Goal: Task Accomplishment & Management: Manage account settings

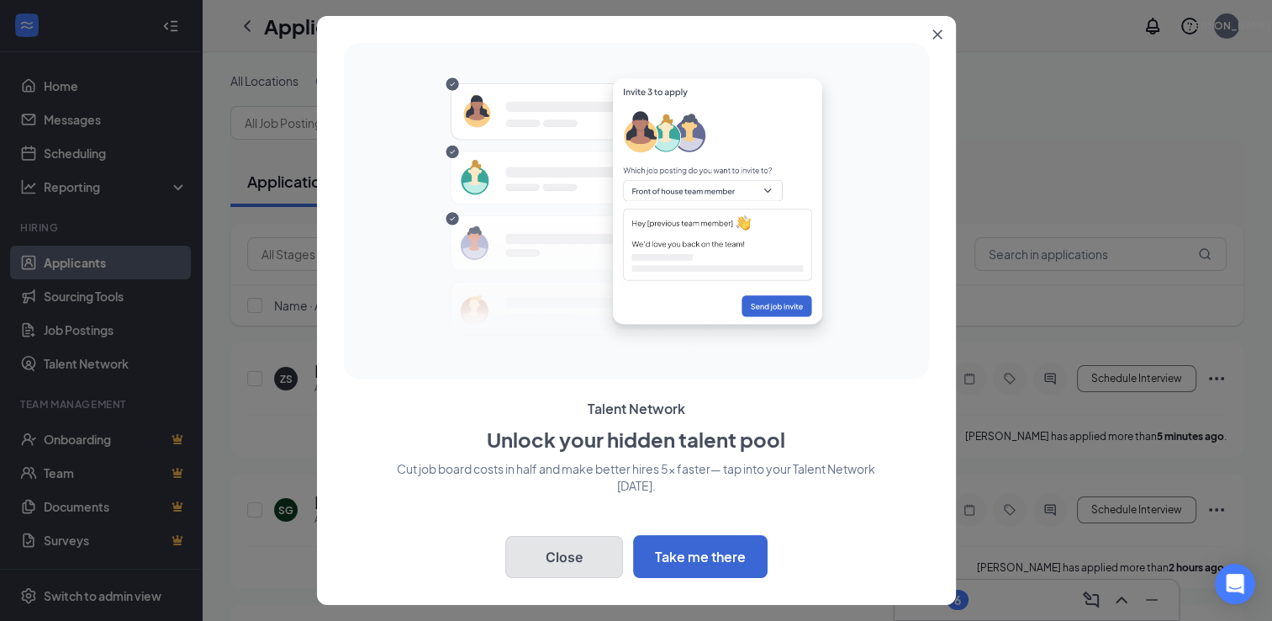
click at [585, 552] on button "Close" at bounding box center [564, 557] width 118 height 42
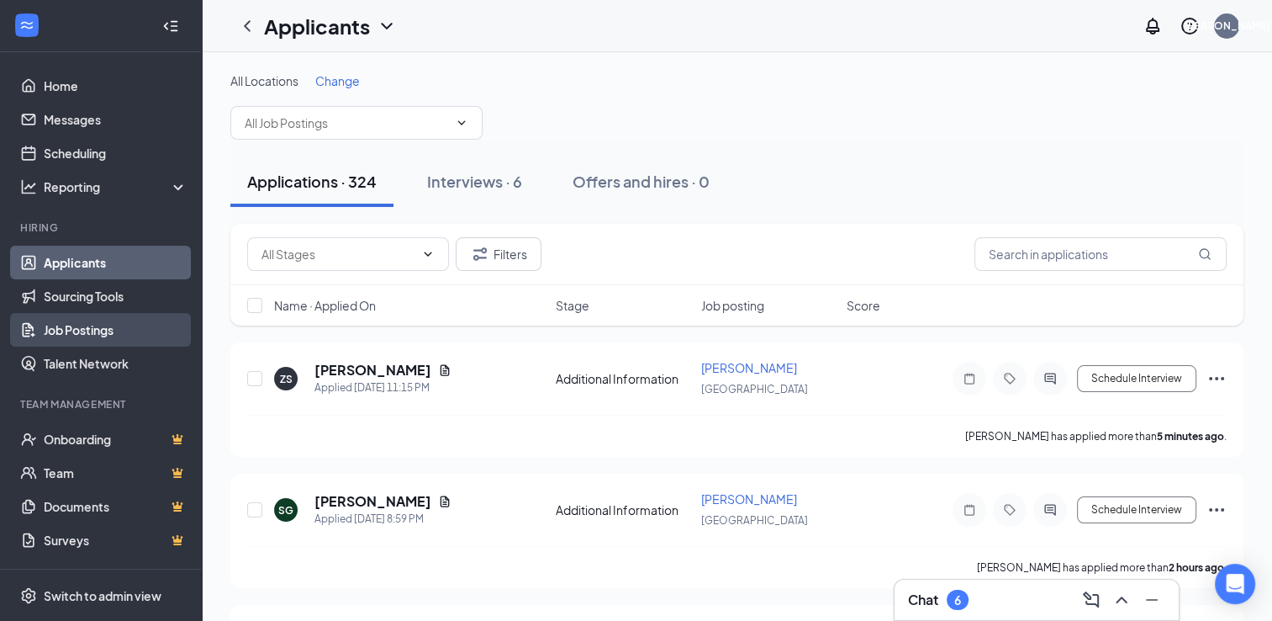
click at [101, 319] on link "Job Postings" at bounding box center [116, 330] width 144 height 34
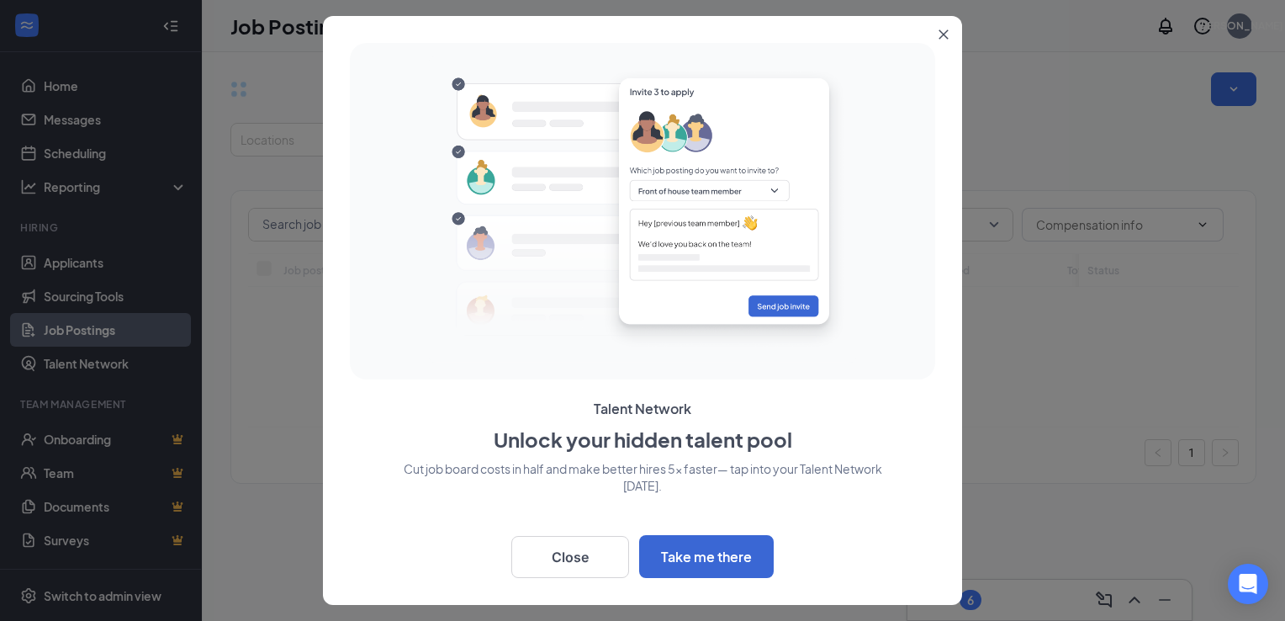
click at [579, 574] on div "Talent Network Unlock your hidden talent pool Cut job board costs in half and m…" at bounding box center [642, 310] width 639 height 589
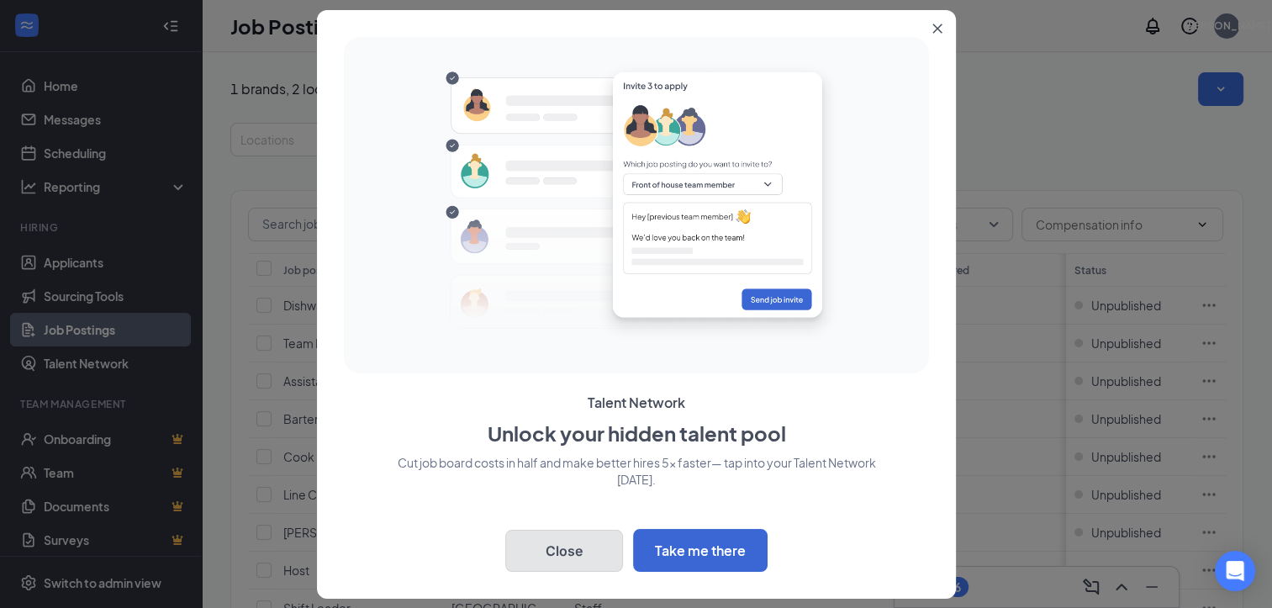
click at [575, 549] on button "Close" at bounding box center [564, 551] width 118 height 42
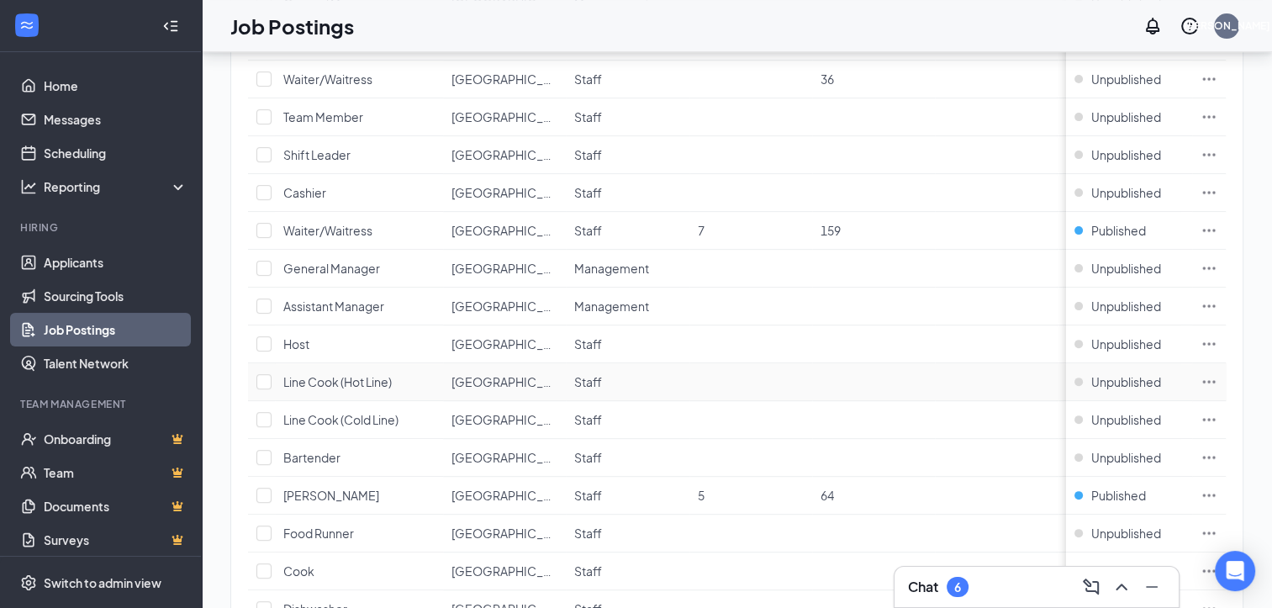
scroll to position [716, 0]
click at [1218, 227] on icon "Ellipses" at bounding box center [1209, 232] width 17 height 17
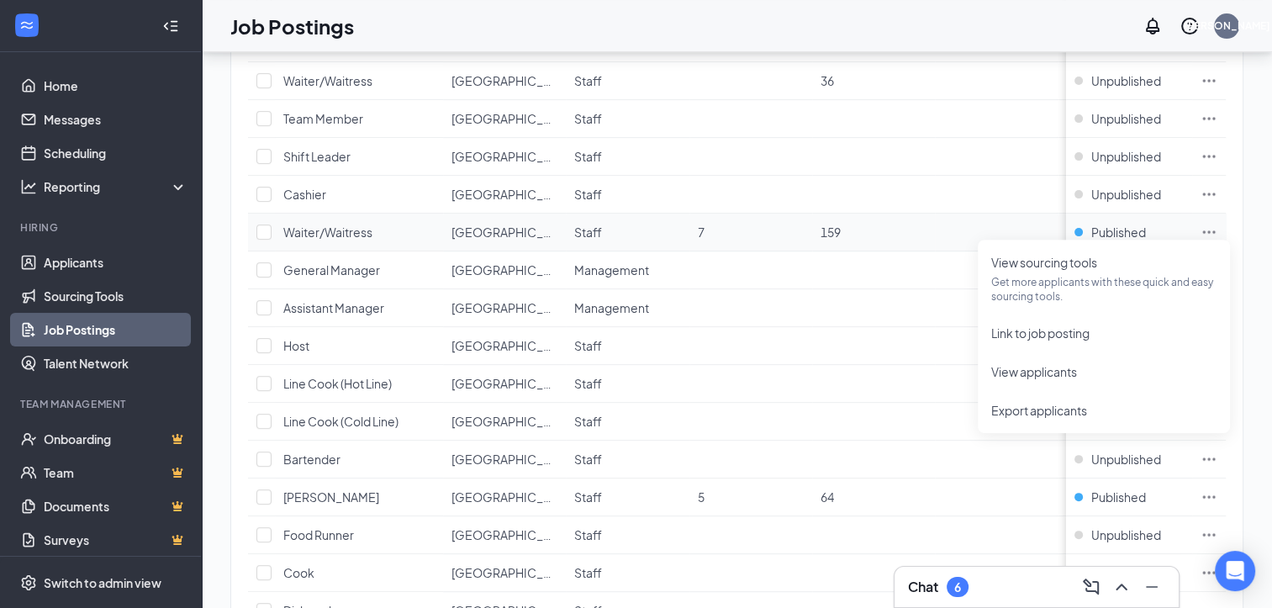
click at [1218, 224] on icon "Ellipses" at bounding box center [1209, 232] width 17 height 17
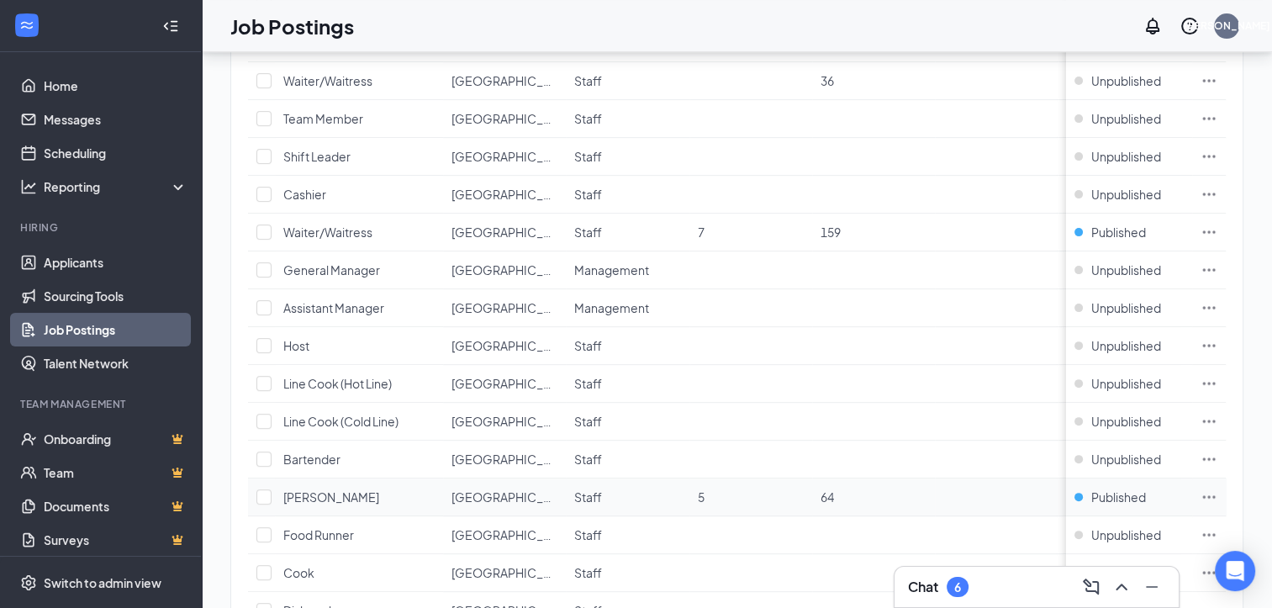
click at [1216, 495] on icon "Ellipses" at bounding box center [1209, 496] width 13 height 3
click at [1131, 489] on span "Published" at bounding box center [1119, 497] width 55 height 17
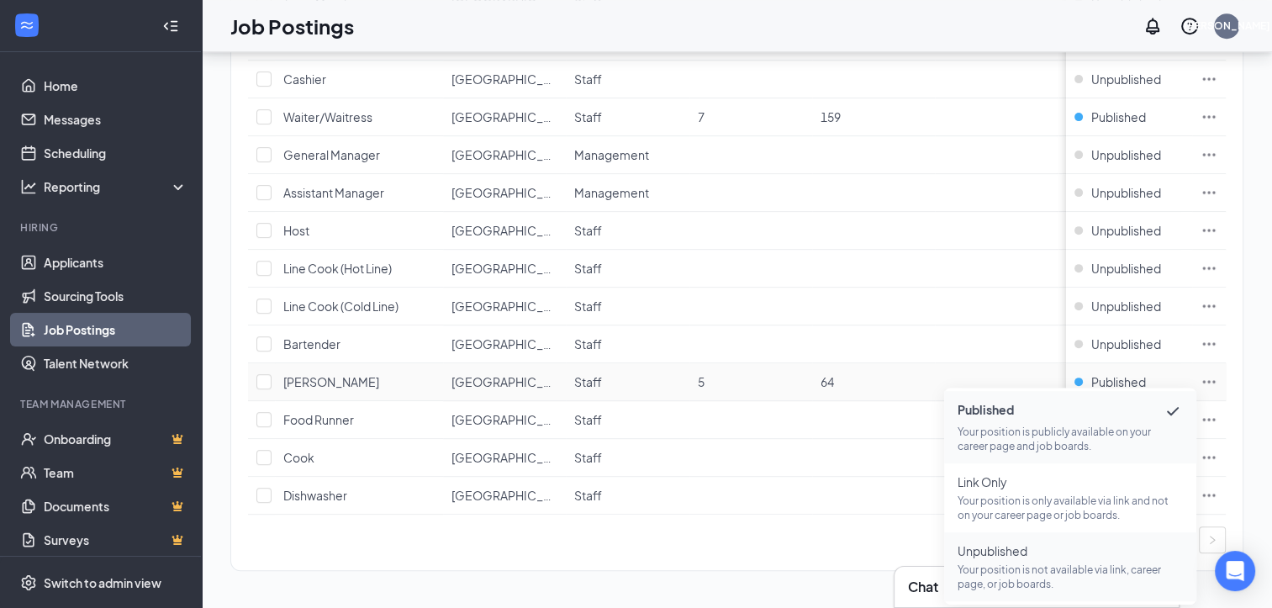
click at [982, 543] on span "Unpublished" at bounding box center [1070, 550] width 225 height 17
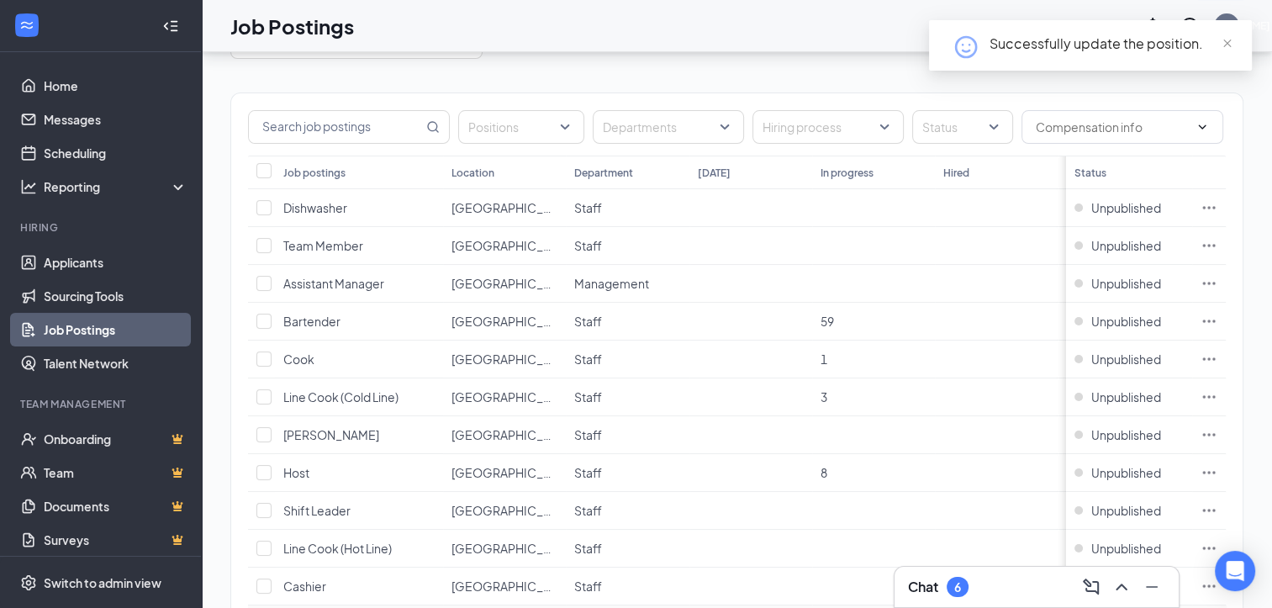
scroll to position [80, 0]
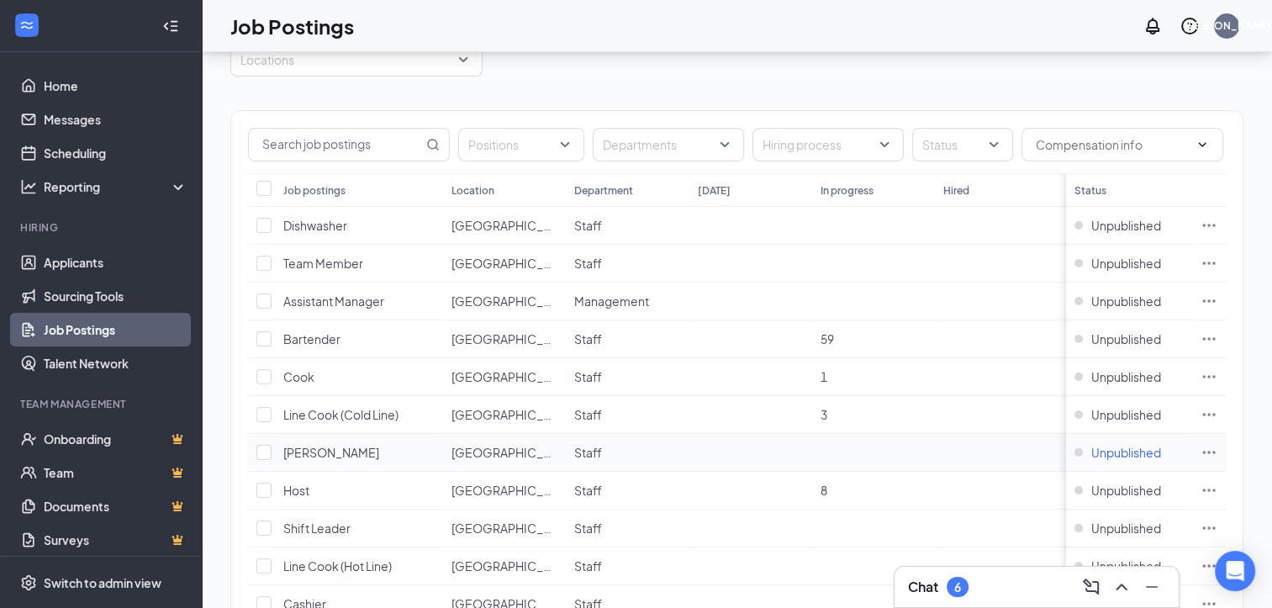
click at [1145, 452] on span "Unpublished" at bounding box center [1127, 452] width 70 height 17
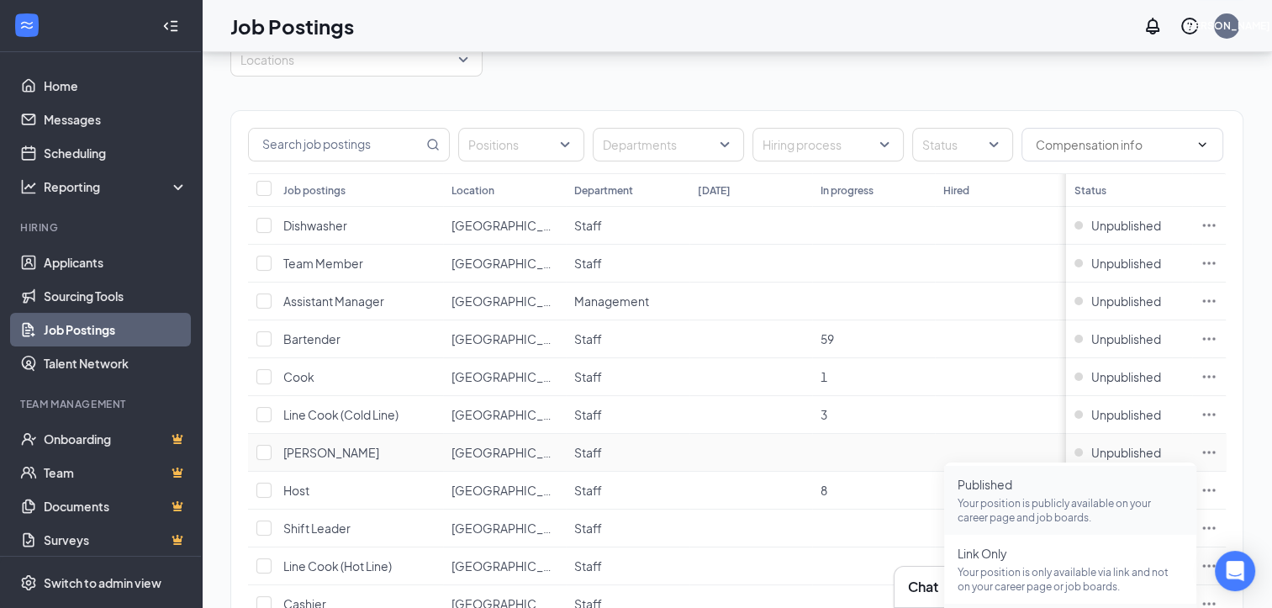
click at [1025, 484] on span "Published" at bounding box center [1070, 484] width 225 height 17
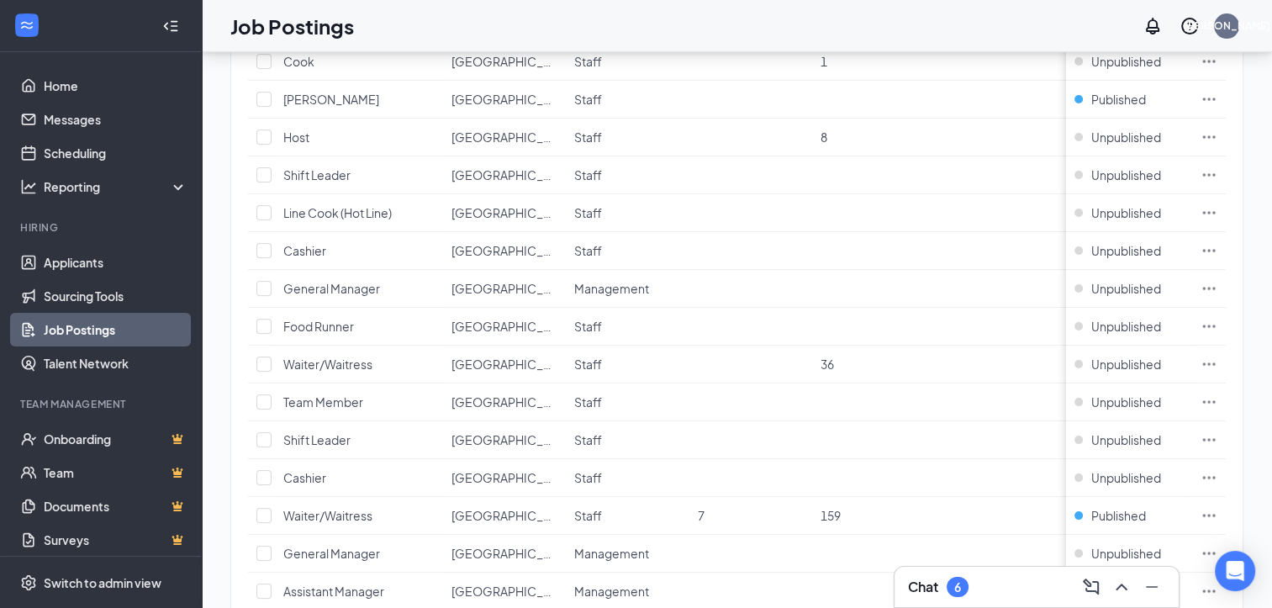
scroll to position [431, 0]
click at [1135, 365] on span "Unpublished" at bounding box center [1127, 366] width 70 height 17
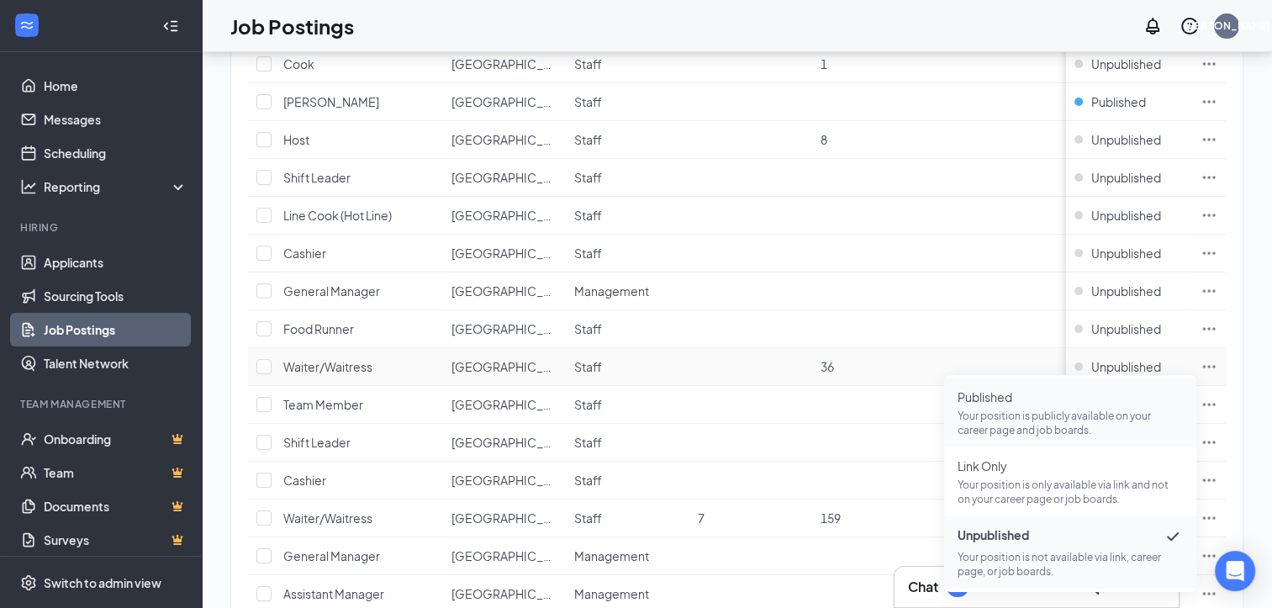
click at [997, 411] on p "Your position is publicly available on your career page and job boards." at bounding box center [1070, 423] width 225 height 29
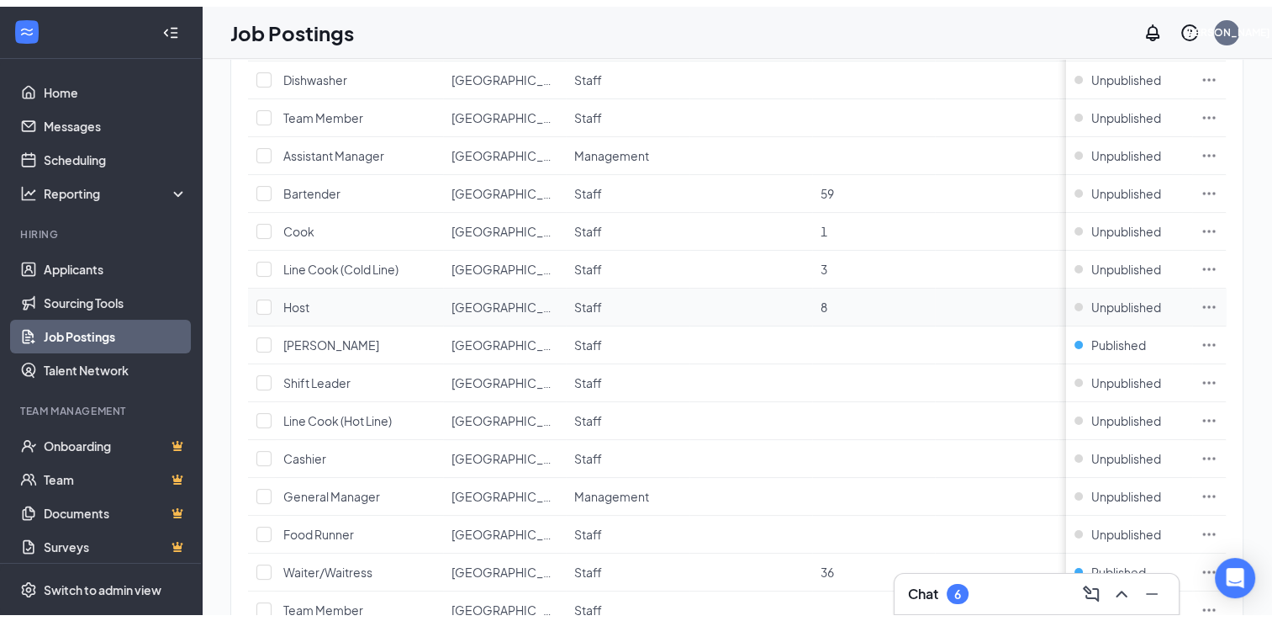
scroll to position [0, 0]
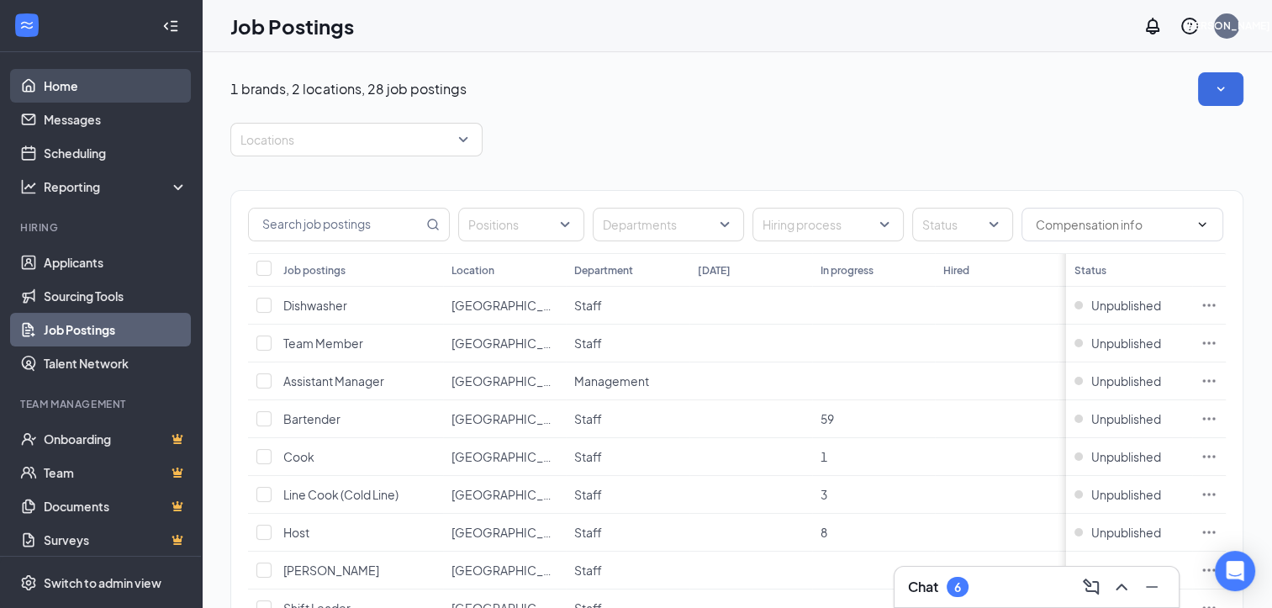
click at [87, 69] on link "Home" at bounding box center [116, 86] width 144 height 34
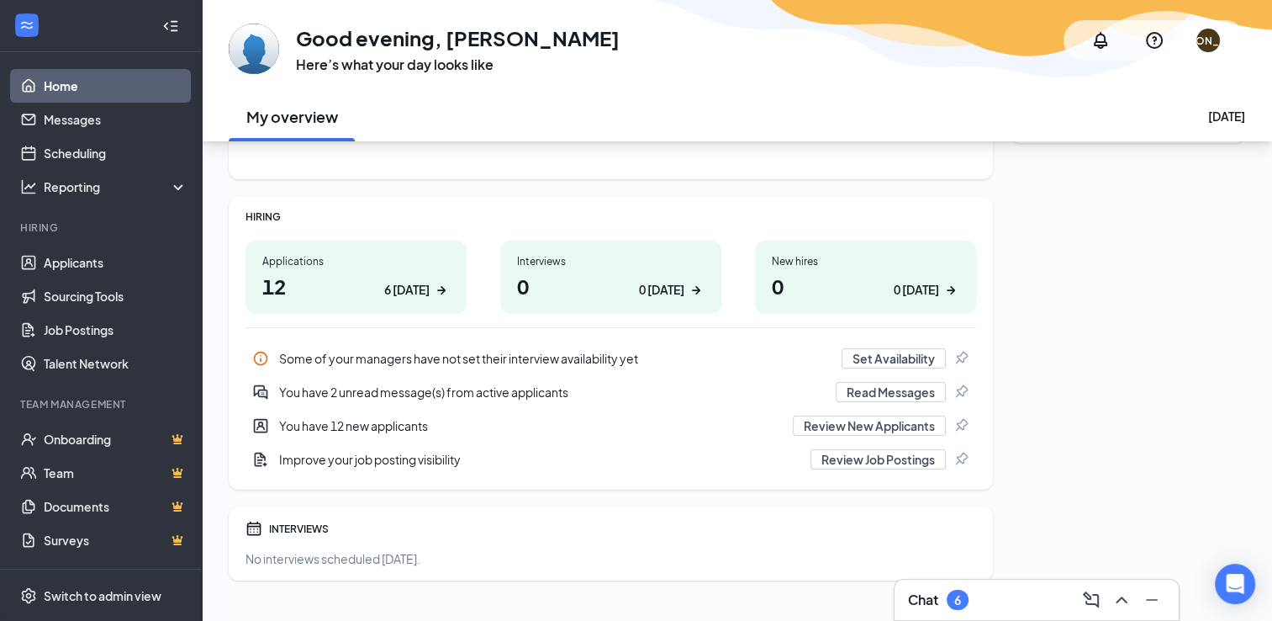
scroll to position [175, 0]
click at [362, 284] on h1 "12 6 [DATE]" at bounding box center [356, 285] width 188 height 29
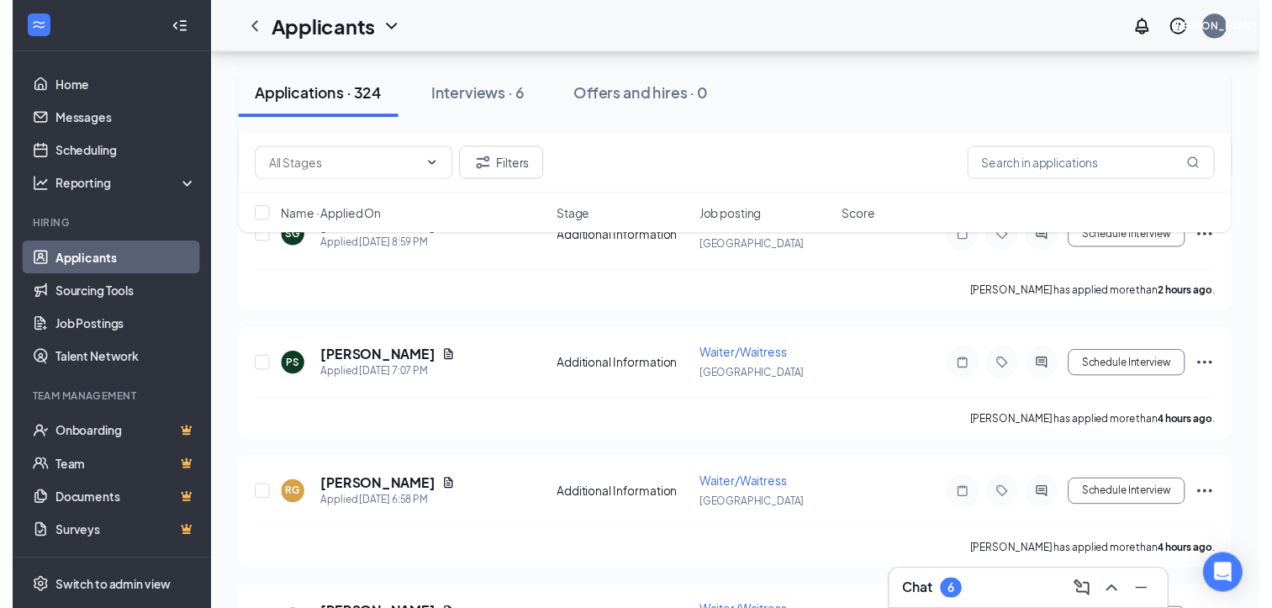
scroll to position [279, 0]
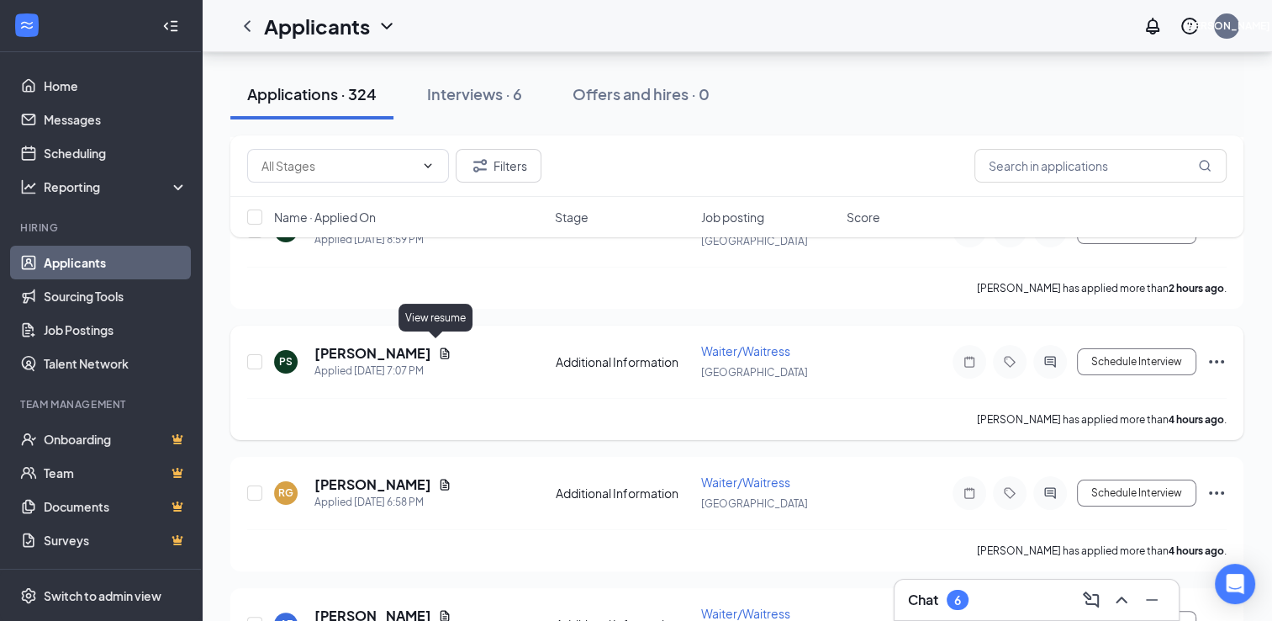
click at [438, 348] on icon "Document" at bounding box center [444, 352] width 13 height 13
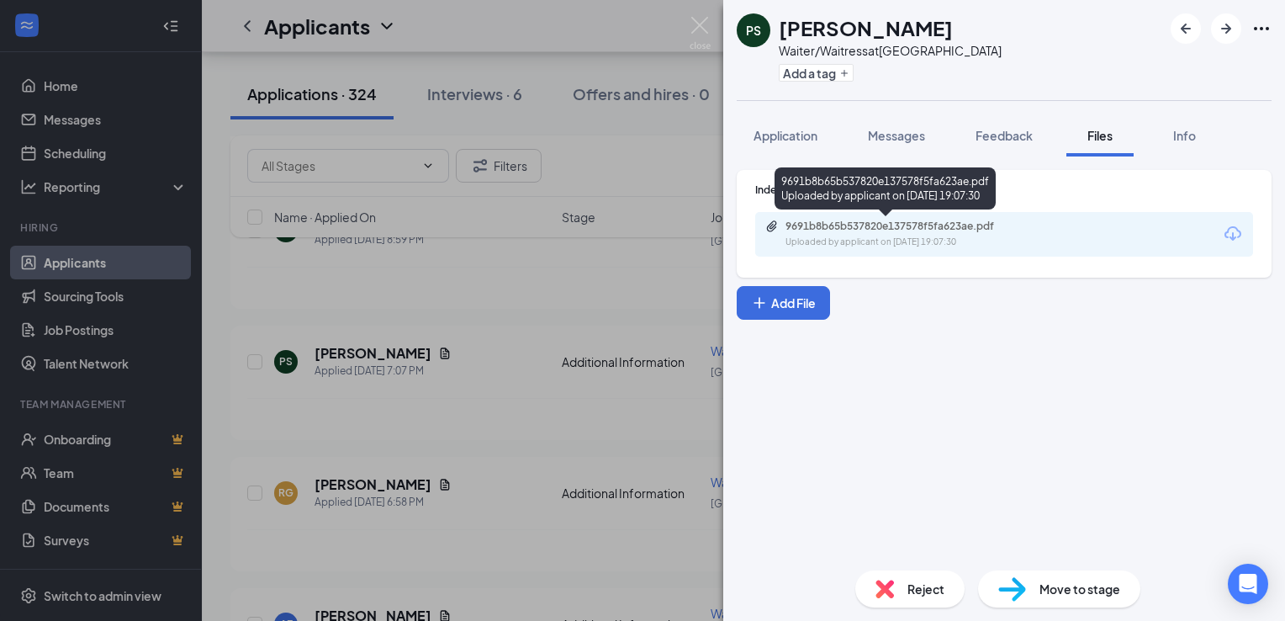
click at [837, 237] on div "Uploaded by applicant on Aug 25, 2025 at 19:07:30" at bounding box center [911, 241] width 252 height 13
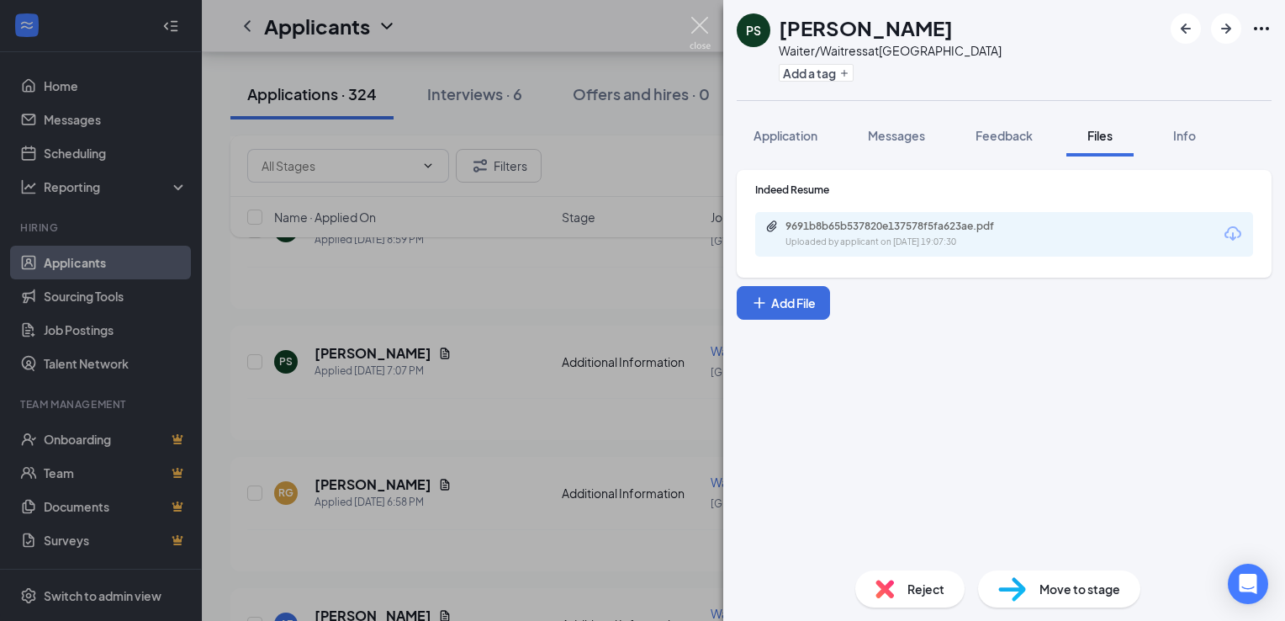
click at [708, 24] on img at bounding box center [700, 33] width 21 height 33
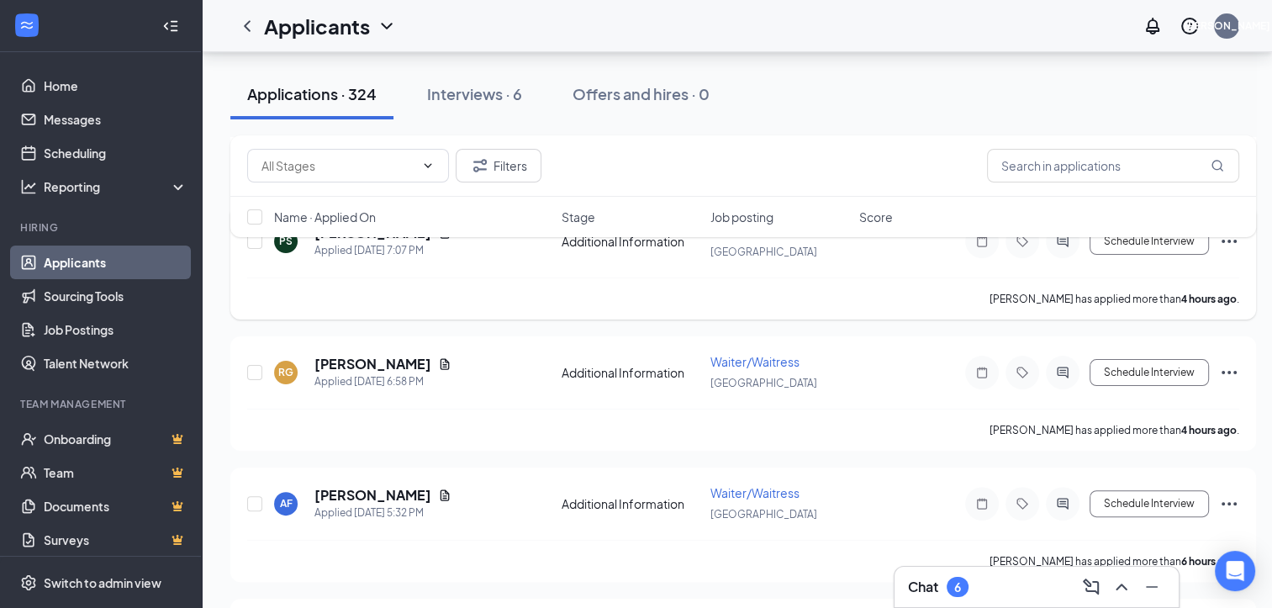
scroll to position [400, 0]
click at [441, 357] on icon "Document" at bounding box center [445, 362] width 9 height 11
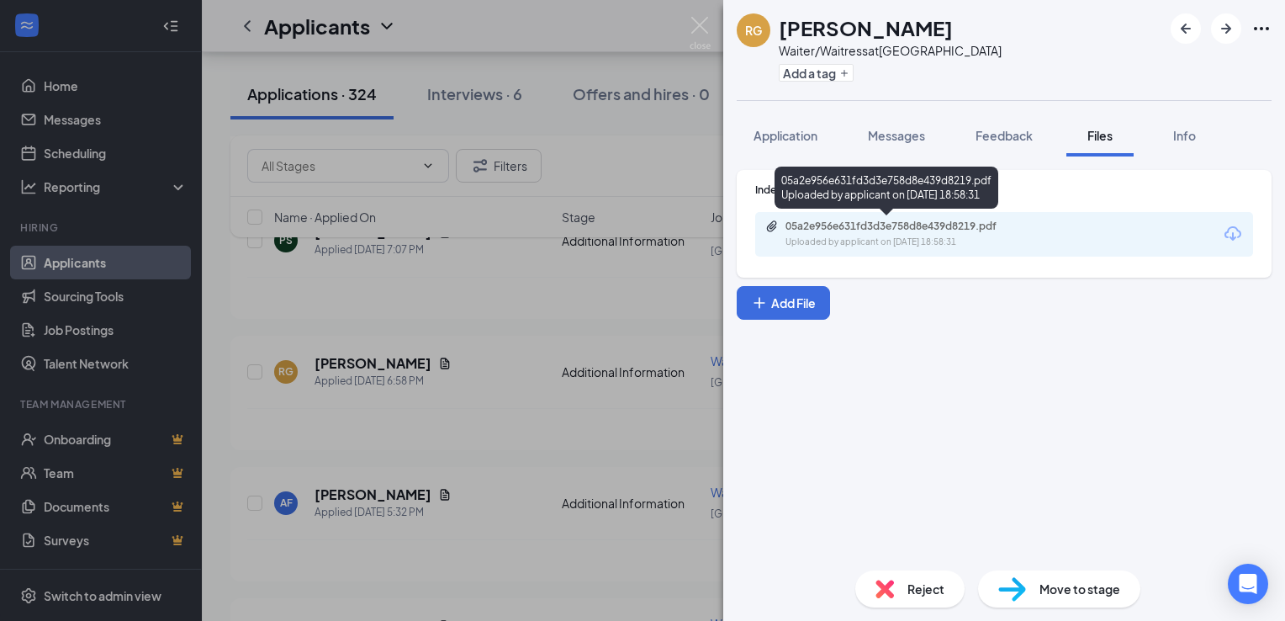
click at [879, 239] on div "Uploaded by applicant on Aug 25, 2025 at 18:58:31" at bounding box center [911, 241] width 252 height 13
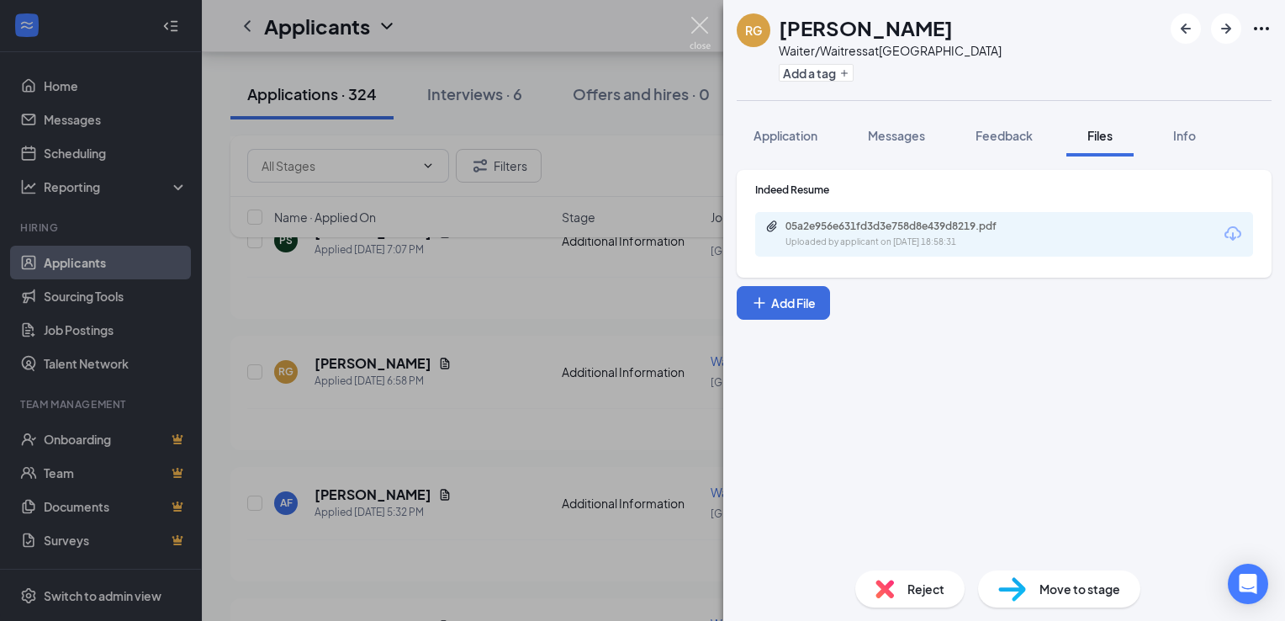
click at [696, 39] on img at bounding box center [700, 33] width 21 height 33
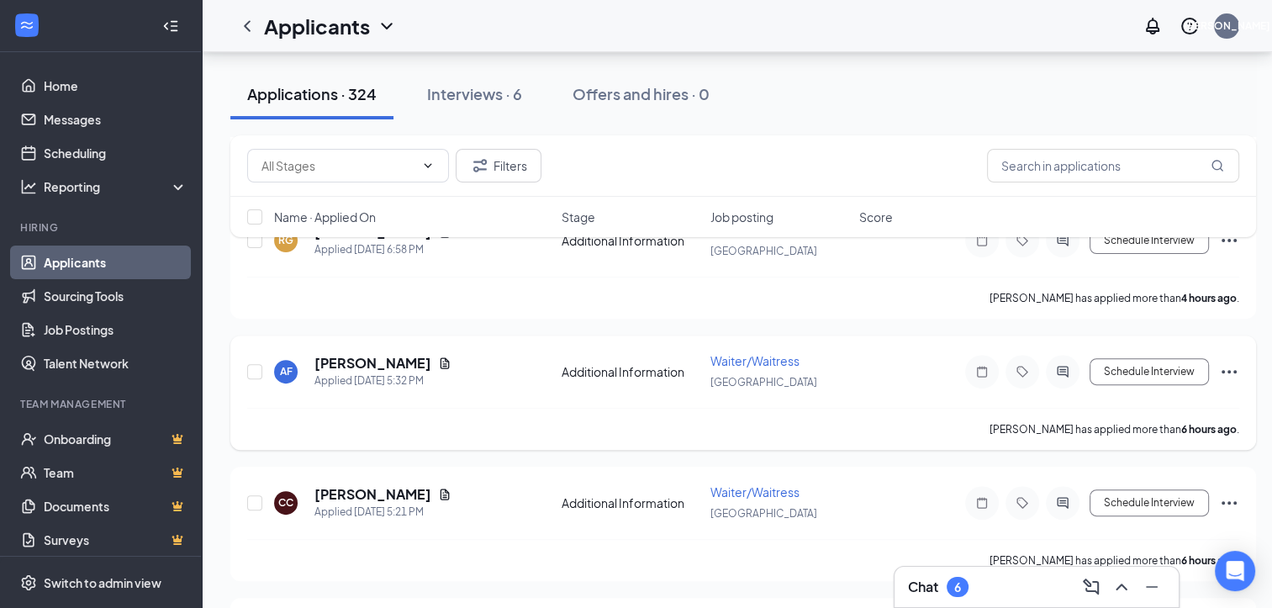
scroll to position [534, 0]
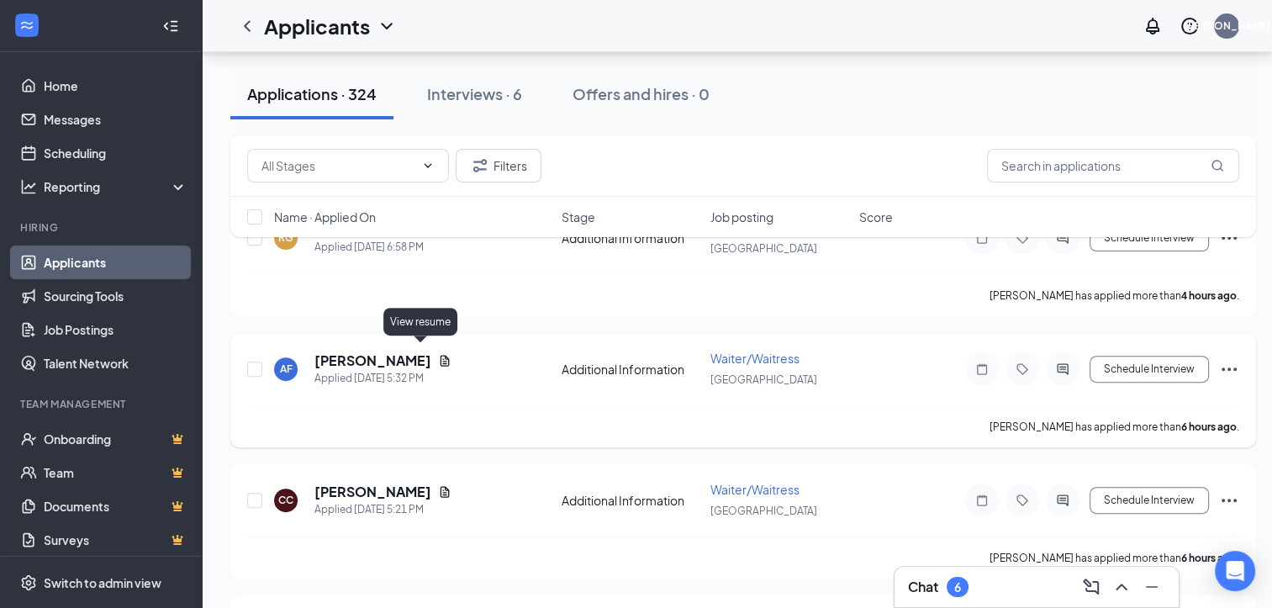
click at [438, 354] on icon "Document" at bounding box center [444, 360] width 13 height 13
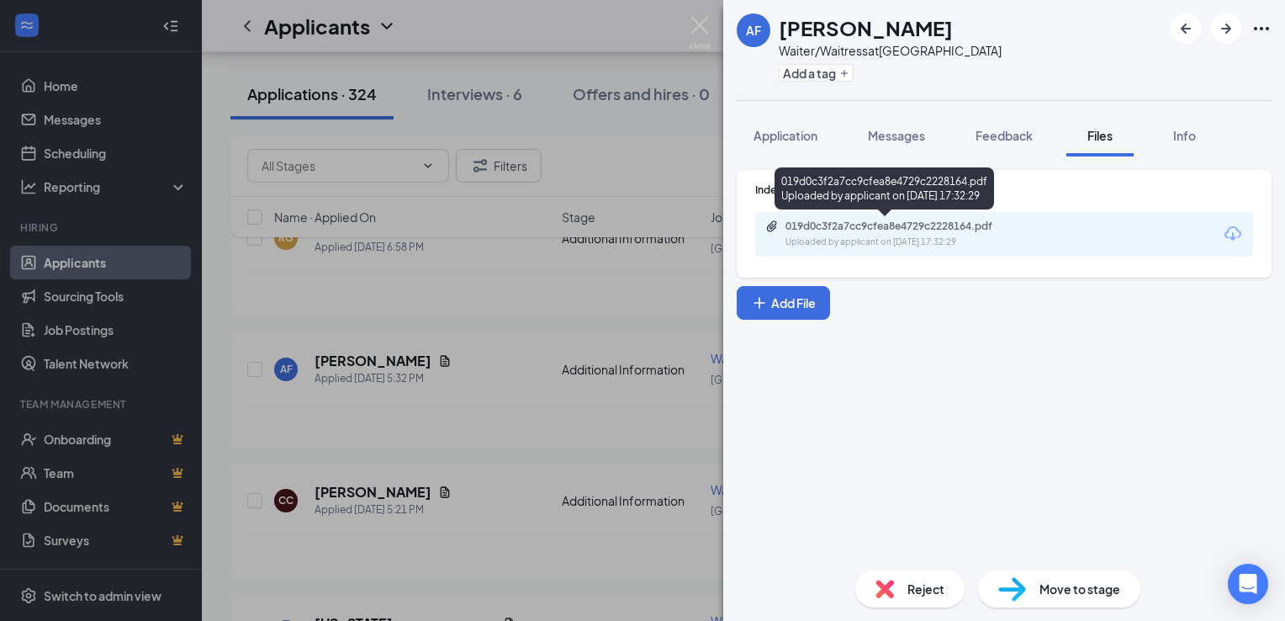
click at [896, 226] on div "019d0c3f2a7cc9cfea8e4729c2228164.pdf" at bounding box center [902, 225] width 235 height 13
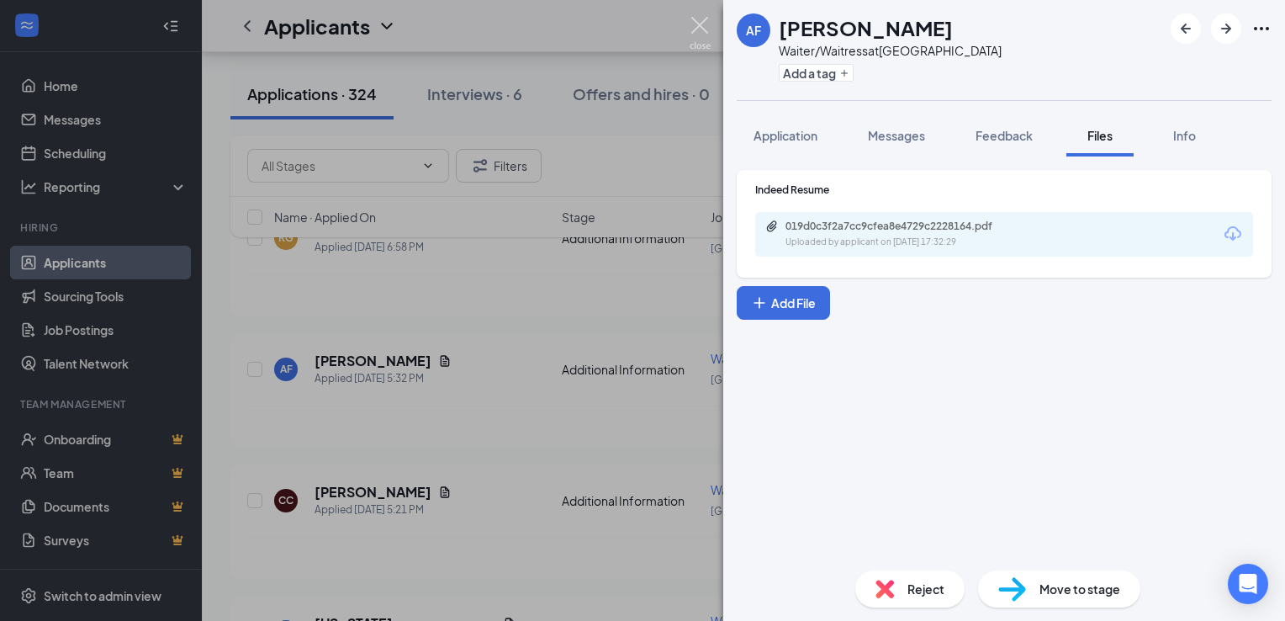
click at [706, 34] on img at bounding box center [700, 33] width 21 height 33
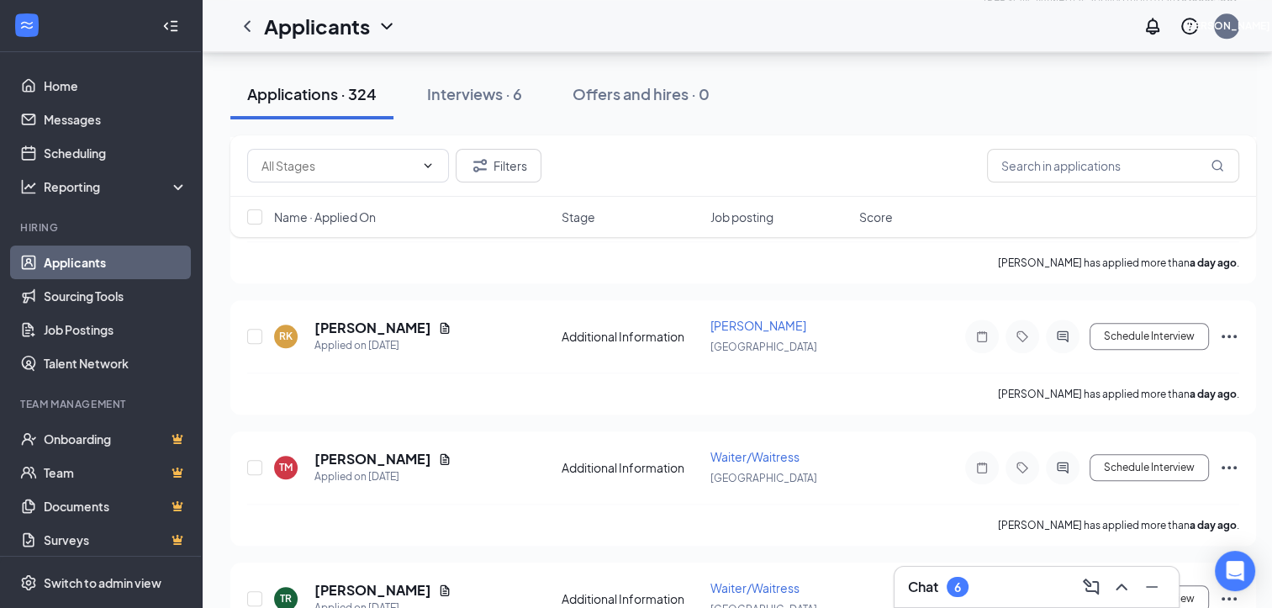
scroll to position [1748, 0]
